Goal: Task Accomplishment & Management: Use online tool/utility

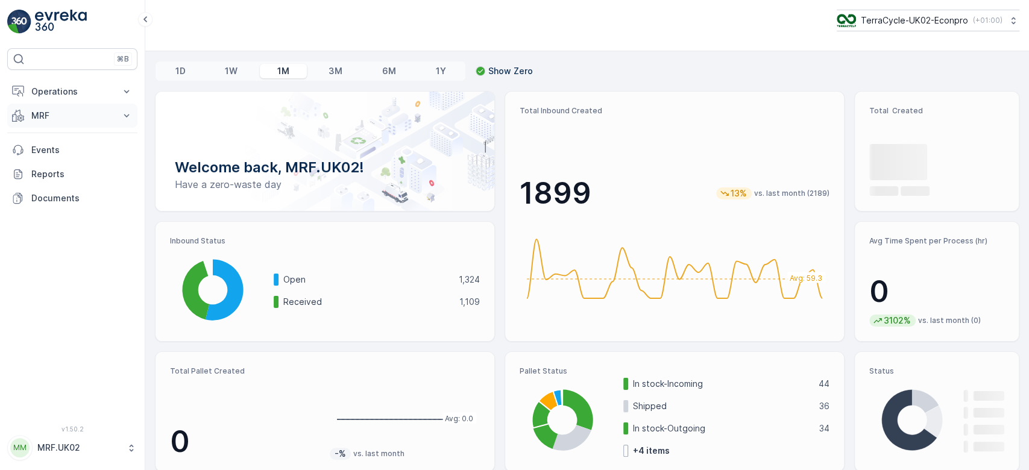
click at [85, 108] on button "MRF" at bounding box center [72, 116] width 130 height 24
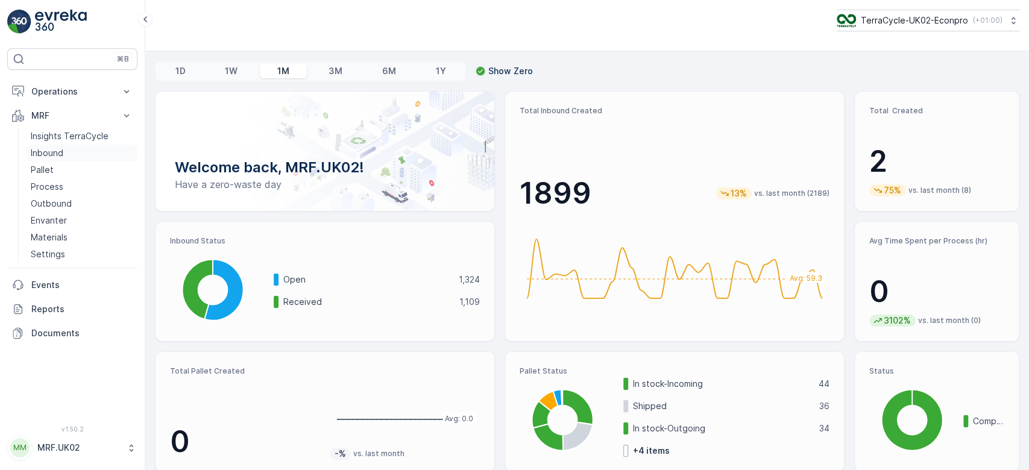
click at [75, 150] on link "Inbound" at bounding box center [82, 153] width 112 height 17
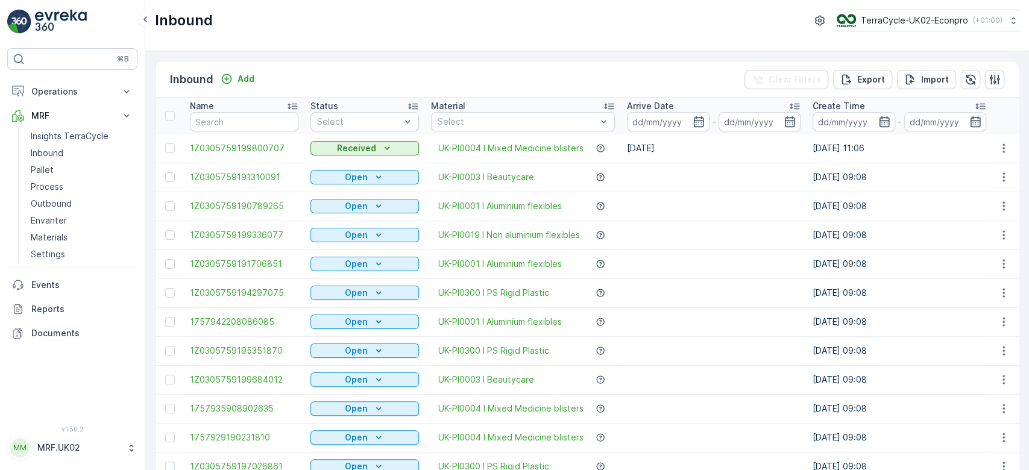
click at [392, 80] on div "Inbound Add Clear Filters Export Import" at bounding box center [587, 79] width 863 height 36
click at [346, 113] on div "Select" at bounding box center [364, 121] width 109 height 19
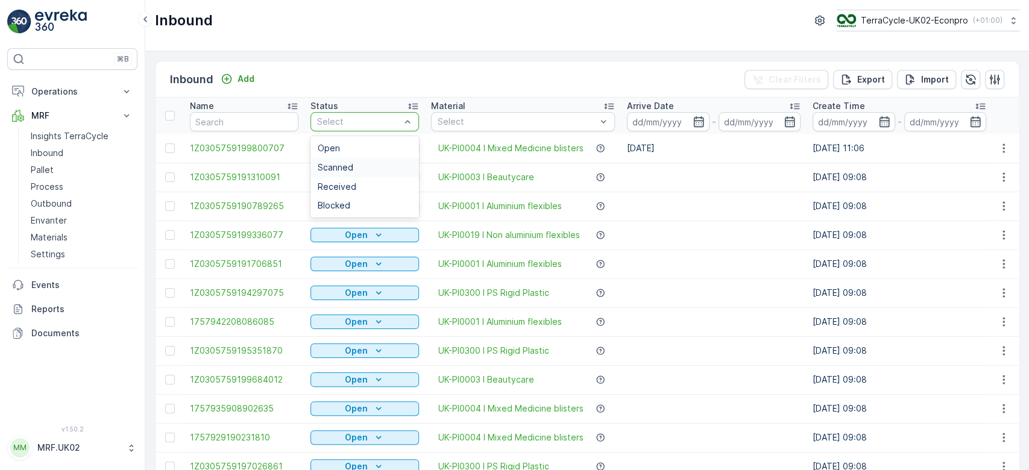
click at [341, 163] on span "Scanned" at bounding box center [336, 168] width 36 height 10
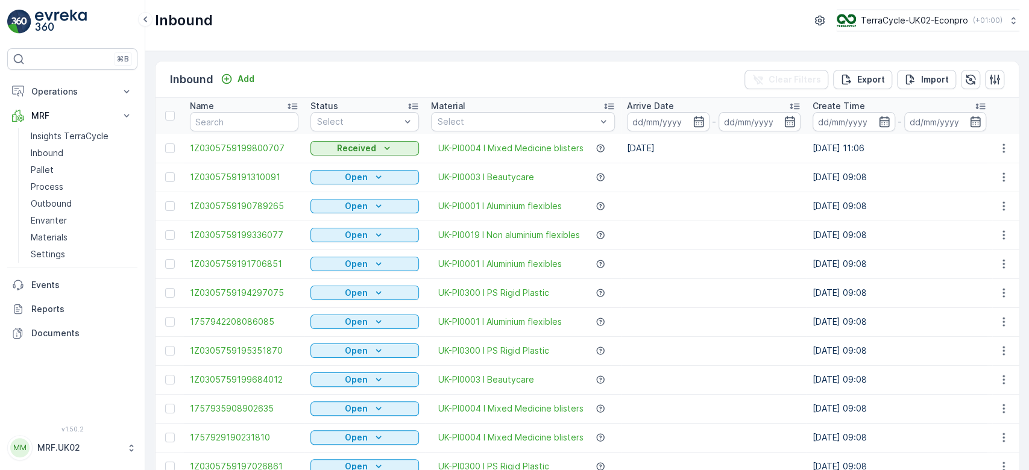
click at [207, 119] on input "text" at bounding box center [244, 121] width 109 height 19
